Goal: Find specific page/section: Find specific page/section

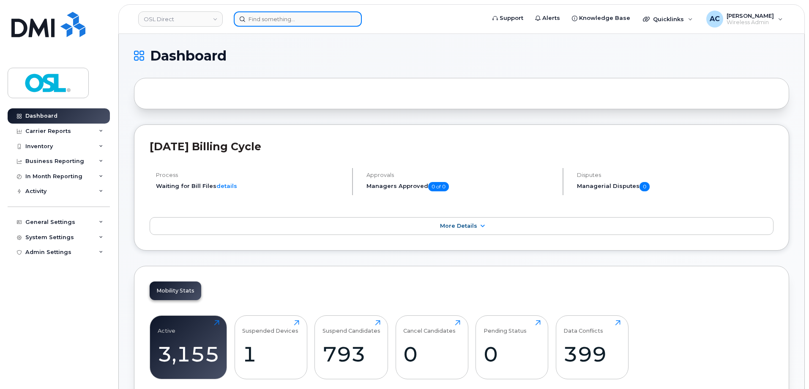
click at [310, 19] on input at bounding box center [298, 18] width 128 height 15
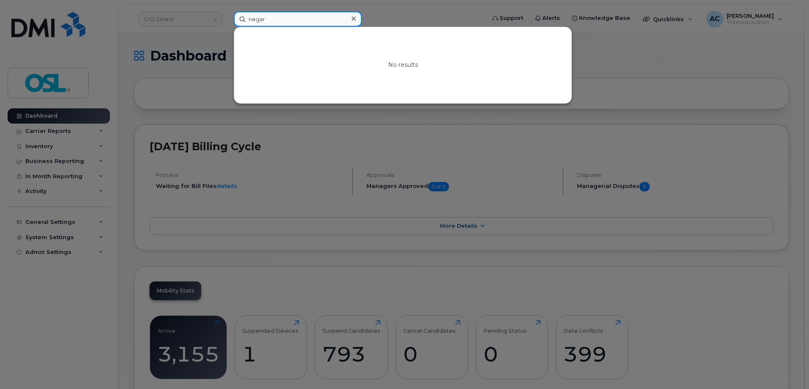
drag, startPoint x: 250, startPoint y: 17, endPoint x: 228, endPoint y: 16, distance: 21.2
click at [228, 16] on div "negar No results" at bounding box center [357, 18] width 260 height 15
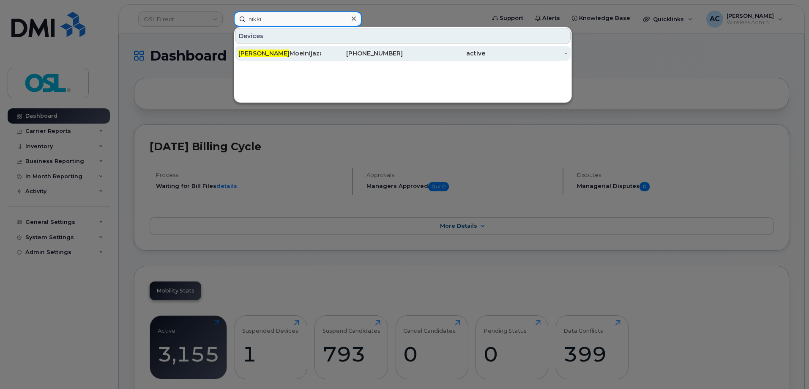
type input "nikki"
click at [268, 52] on div "[PERSON_NAME]" at bounding box center [280, 53] width 82 height 8
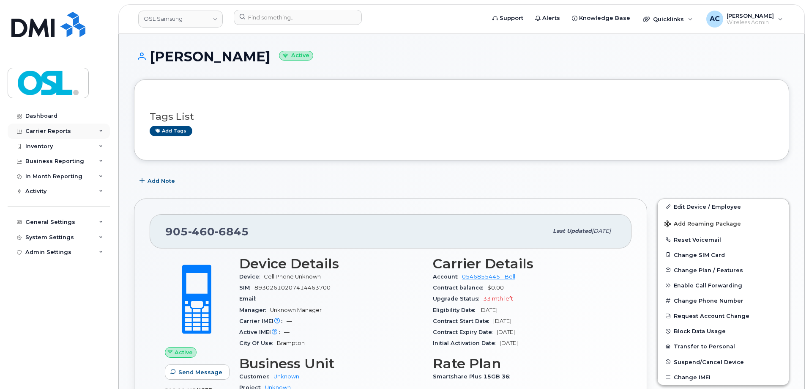
click at [78, 129] on div "Carrier Reports" at bounding box center [59, 130] width 102 height 15
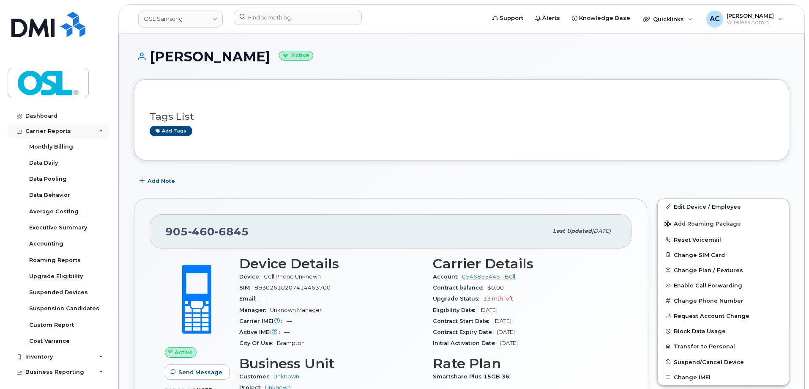
click at [69, 130] on div "Carrier Reports" at bounding box center [59, 130] width 102 height 15
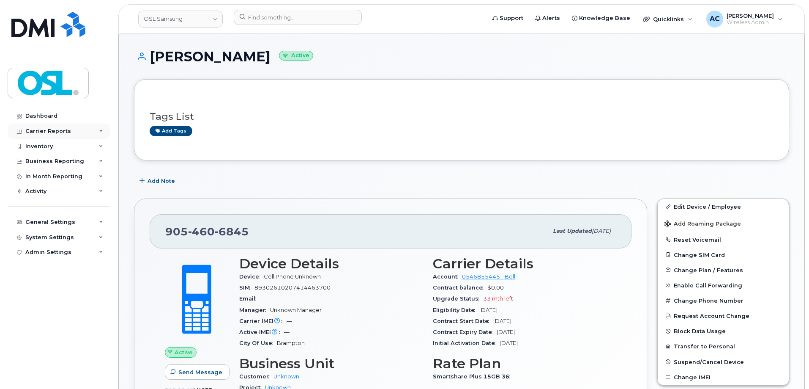
click at [55, 131] on div "Carrier Reports" at bounding box center [48, 131] width 46 height 7
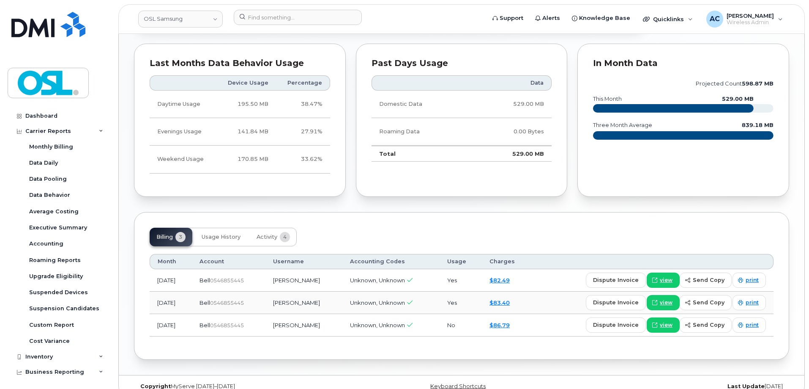
scroll to position [459, 0]
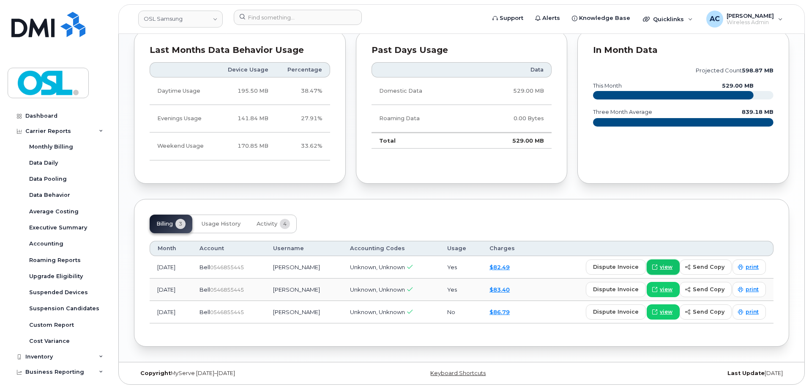
click at [667, 267] on span "view" at bounding box center [666, 267] width 13 height 8
click at [751, 310] on span "print" at bounding box center [752, 312] width 13 height 8
click at [755, 288] on span "print" at bounding box center [752, 289] width 13 height 8
click at [753, 268] on span "print" at bounding box center [752, 267] width 13 height 8
